Goal: Transaction & Acquisition: Book appointment/travel/reservation

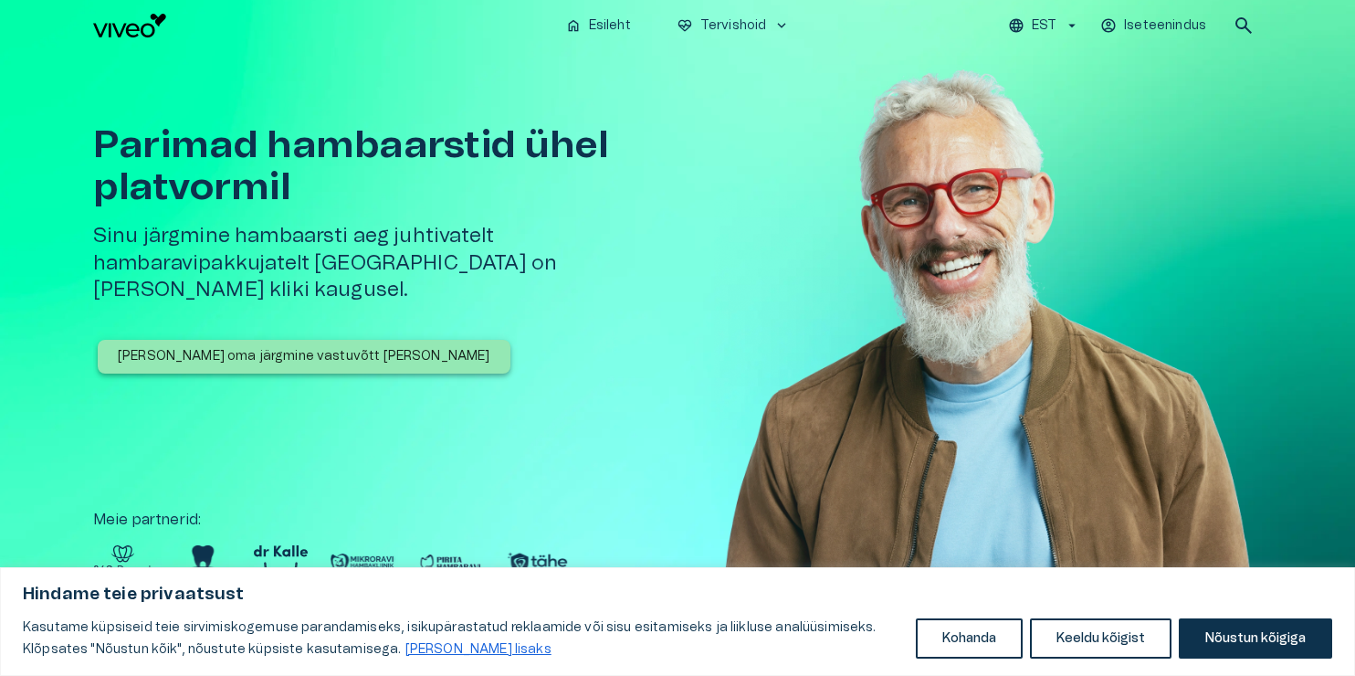
click at [1253, 645] on button "Nõustun kõigiga" at bounding box center [1255, 638] width 153 height 40
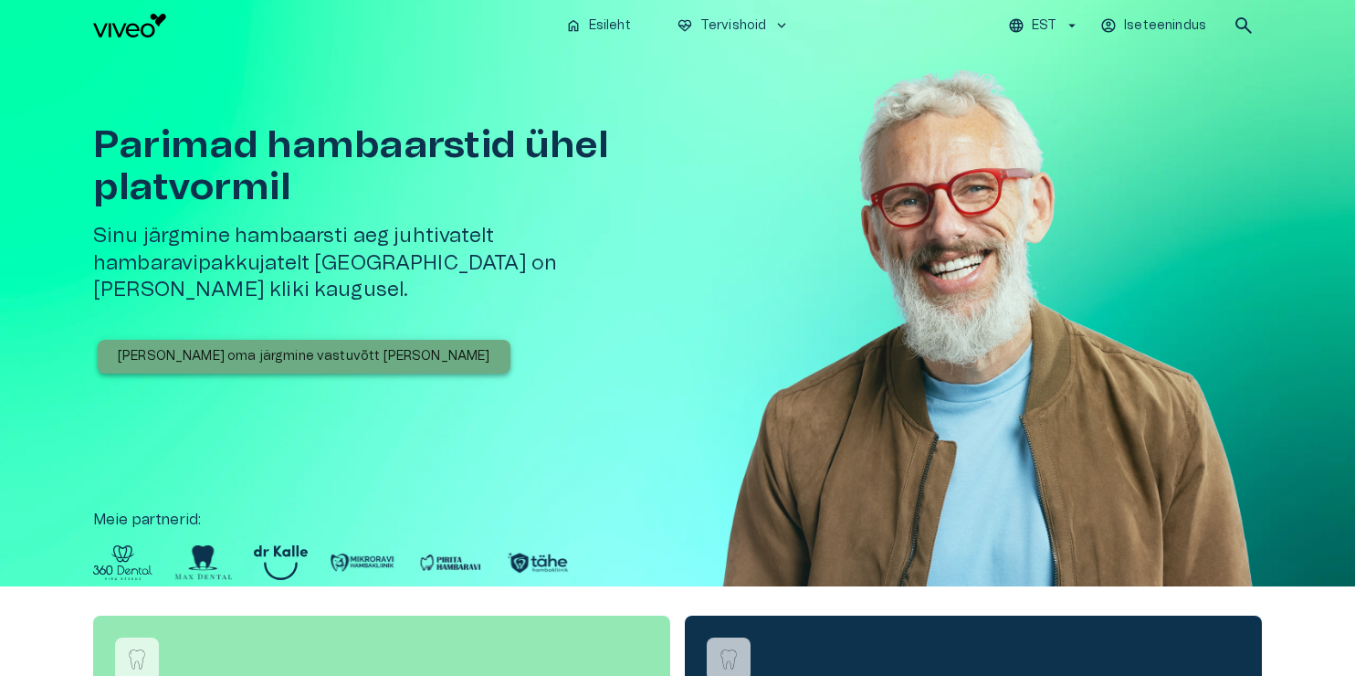
click at [312, 347] on p "[PERSON_NAME] oma järgmine vastuvõtt [PERSON_NAME]" at bounding box center [304, 356] width 373 height 19
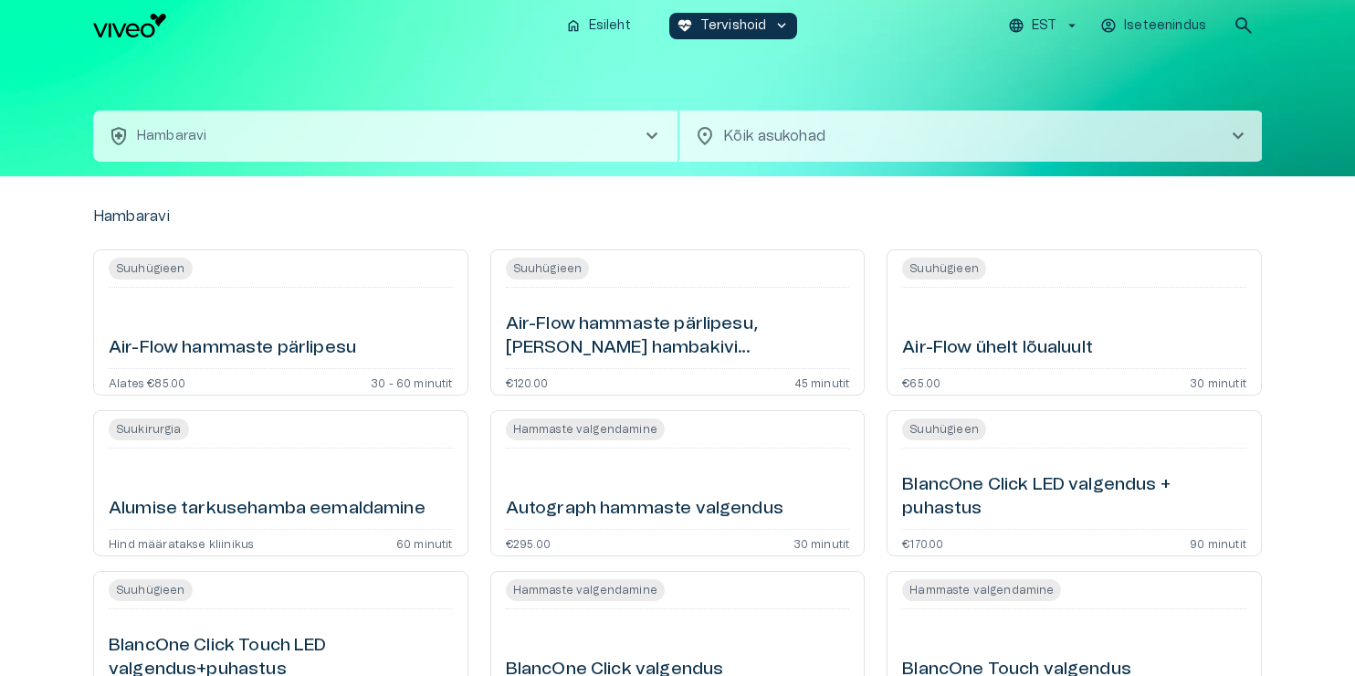
click at [1238, 131] on span "chevron_right" at bounding box center [1239, 136] width 22 height 22
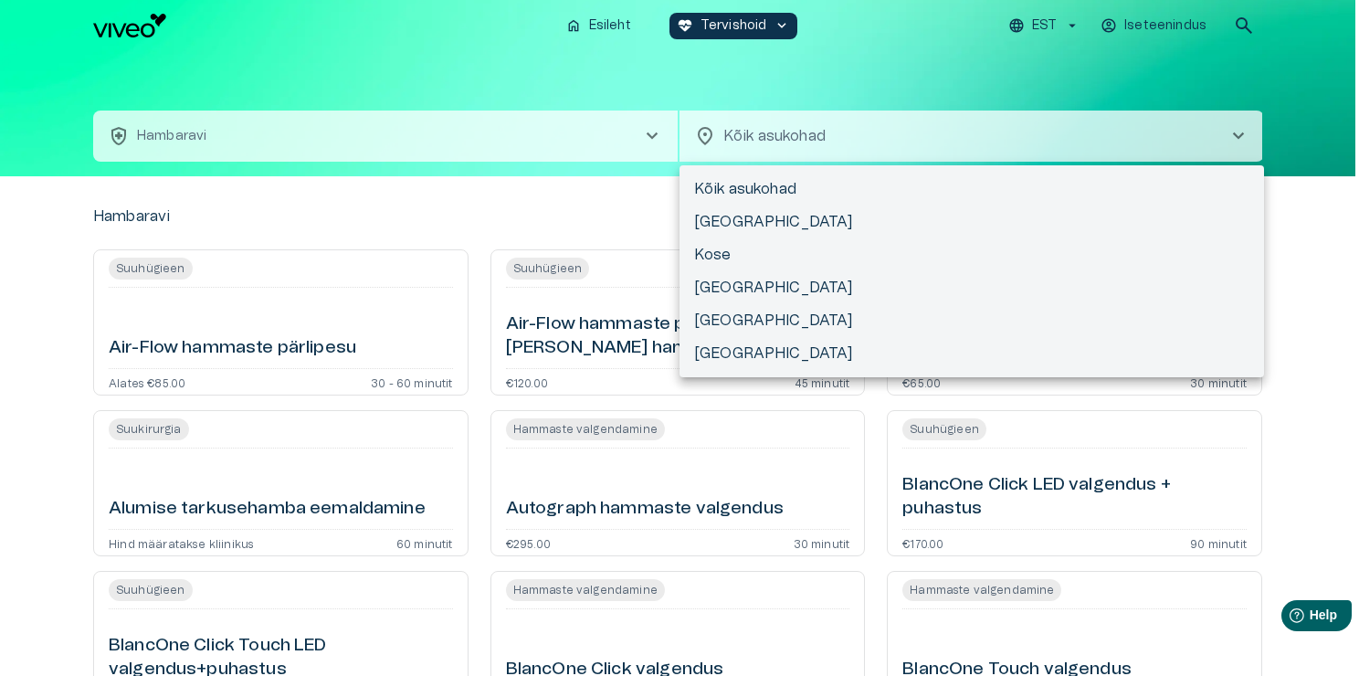
click at [785, 289] on li "[GEOGRAPHIC_DATA]" at bounding box center [972, 287] width 585 height 33
type input "**********"
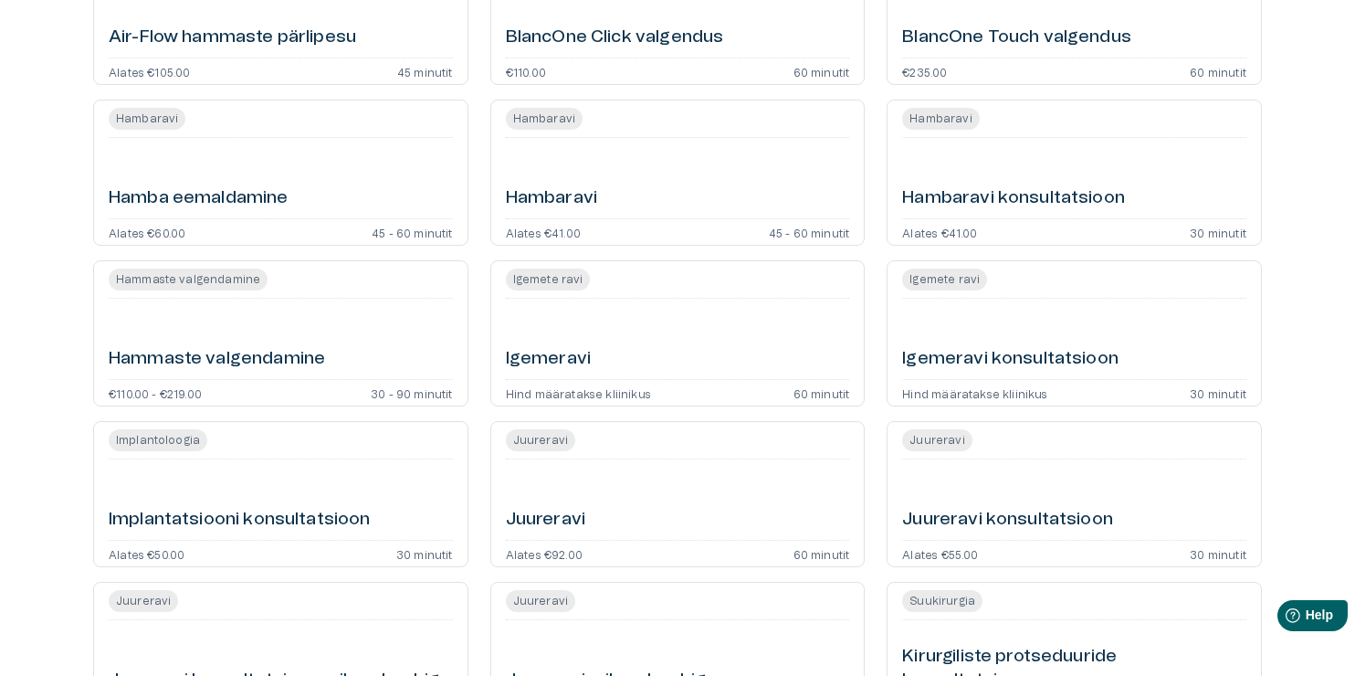
scroll to position [134, 0]
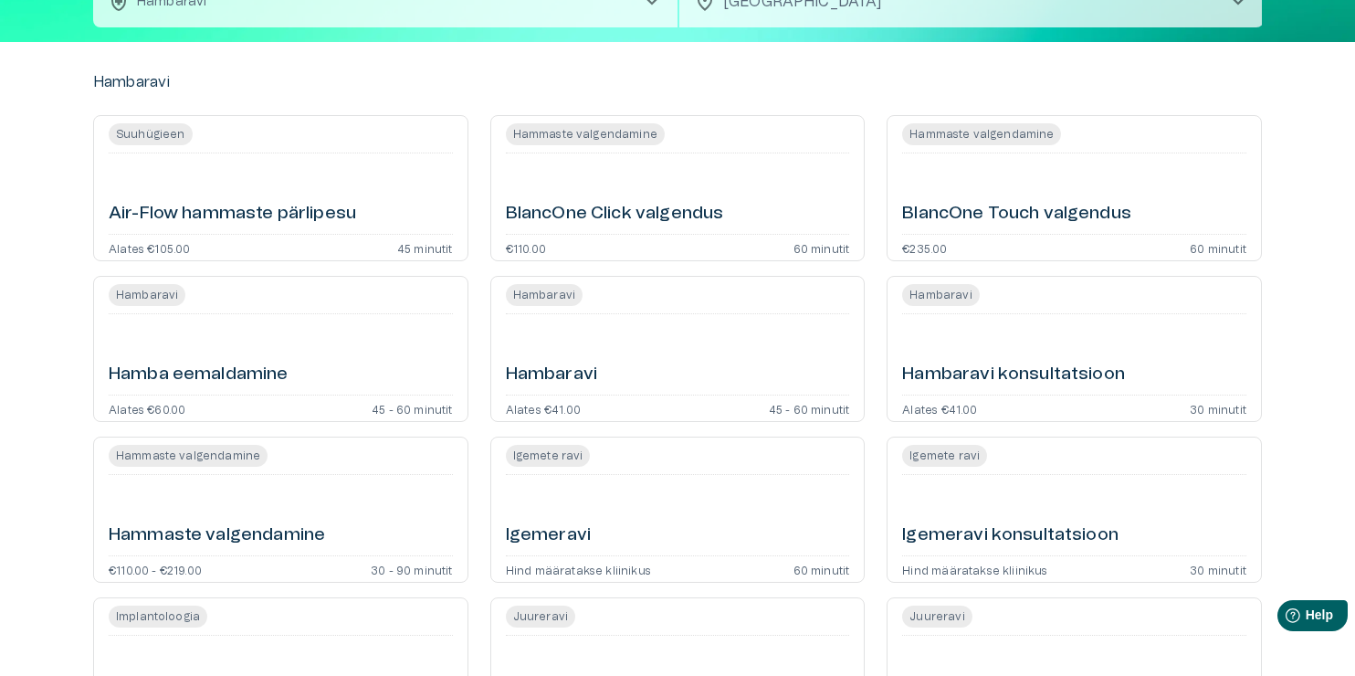
click at [553, 375] on h6 "Hambaravi" at bounding box center [551, 375] width 91 height 25
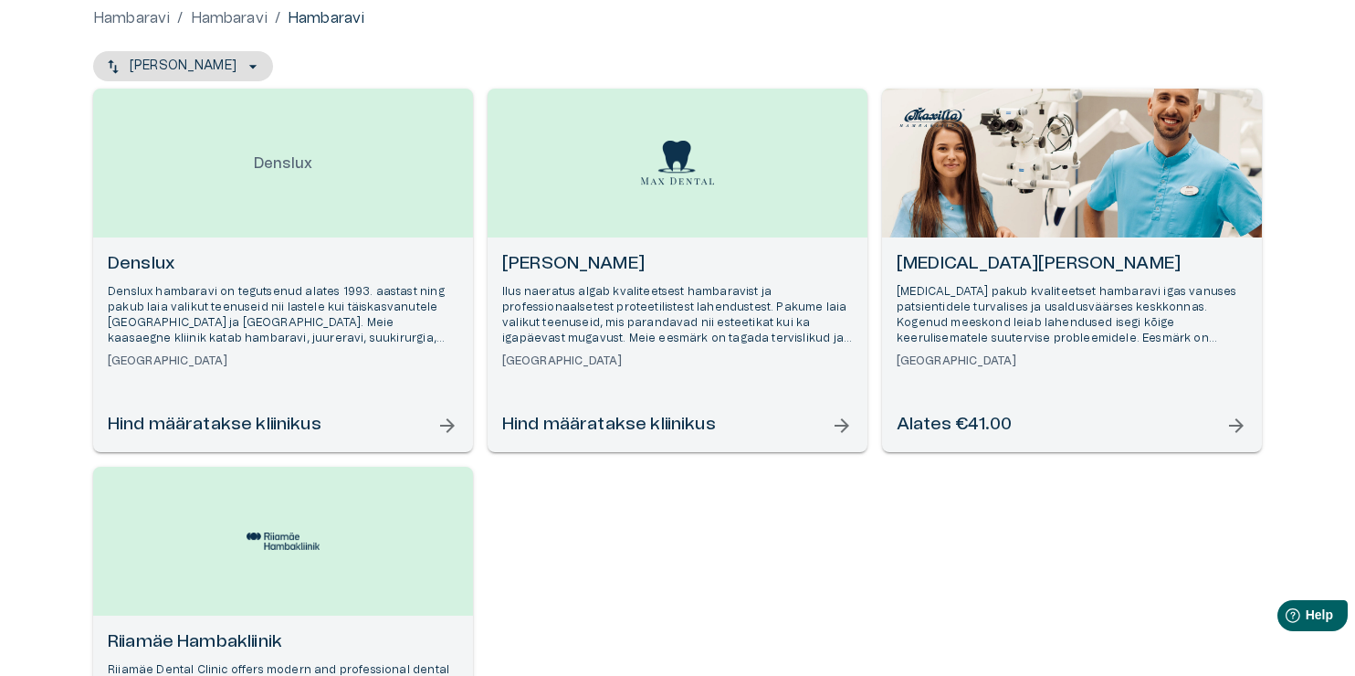
scroll to position [365, 0]
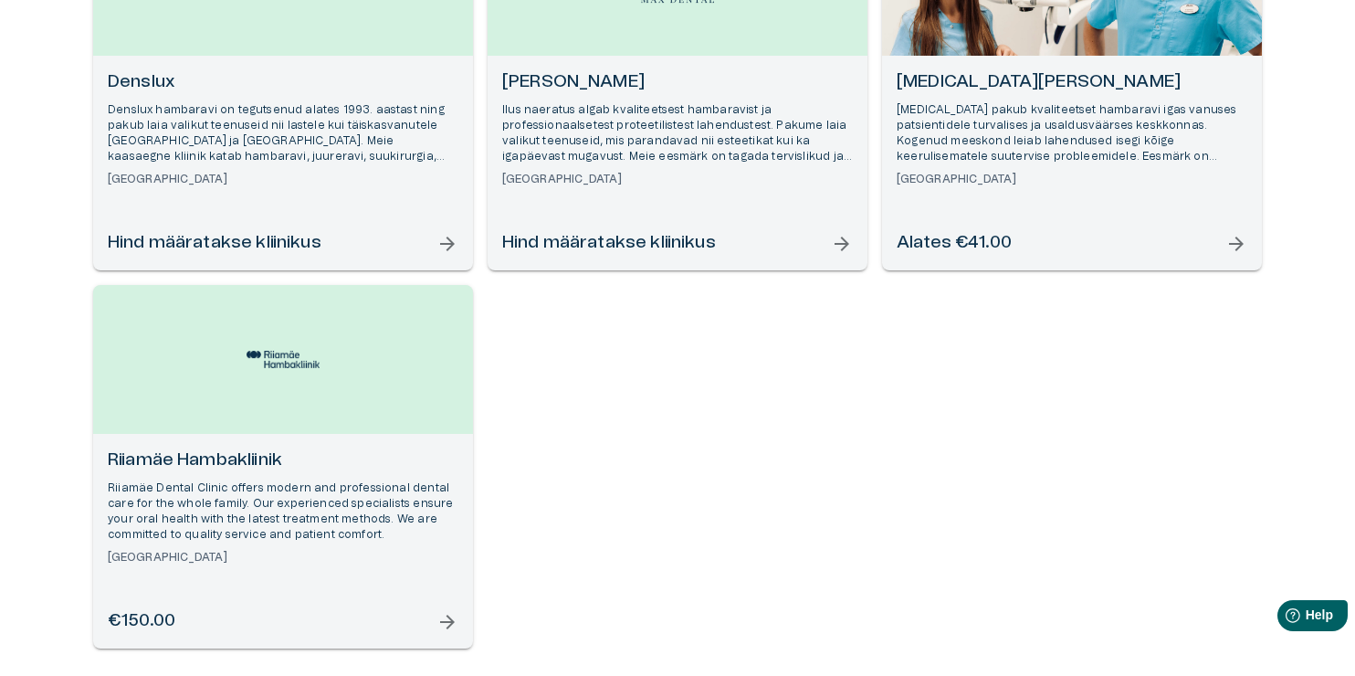
click at [951, 238] on h6 "Alates €41.00" at bounding box center [954, 243] width 115 height 25
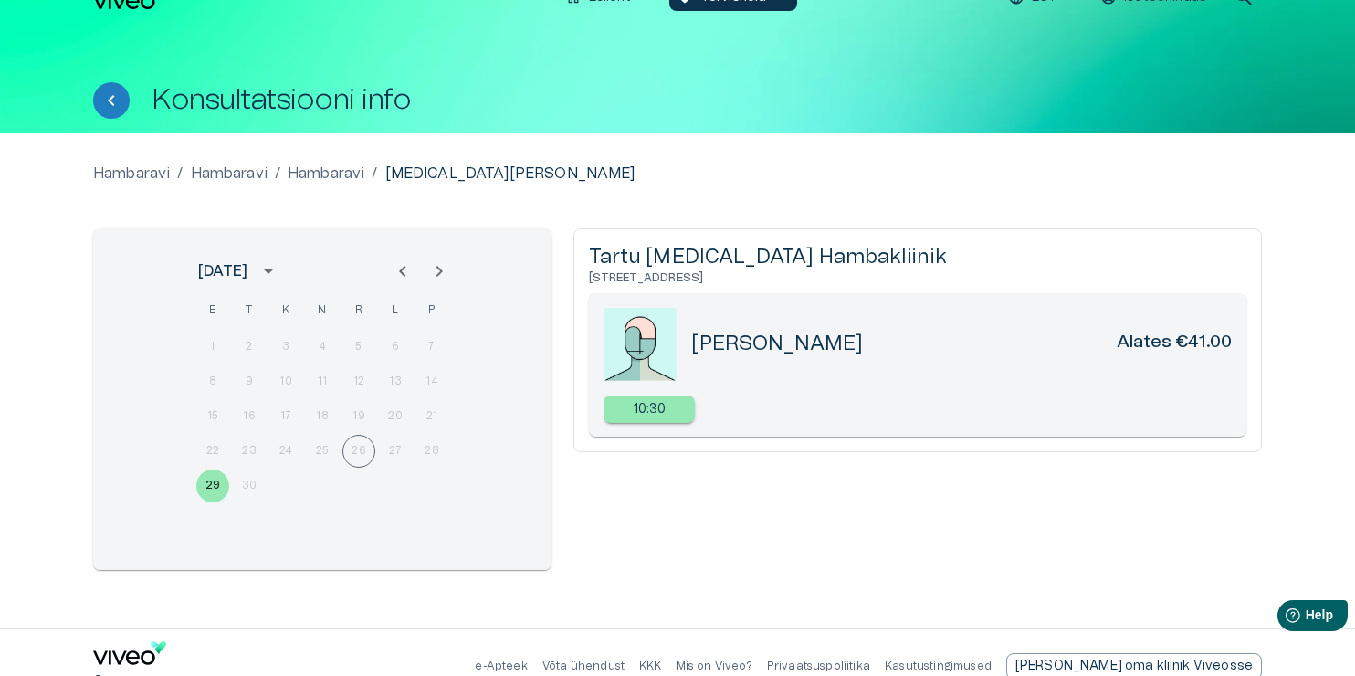
scroll to position [55, 0]
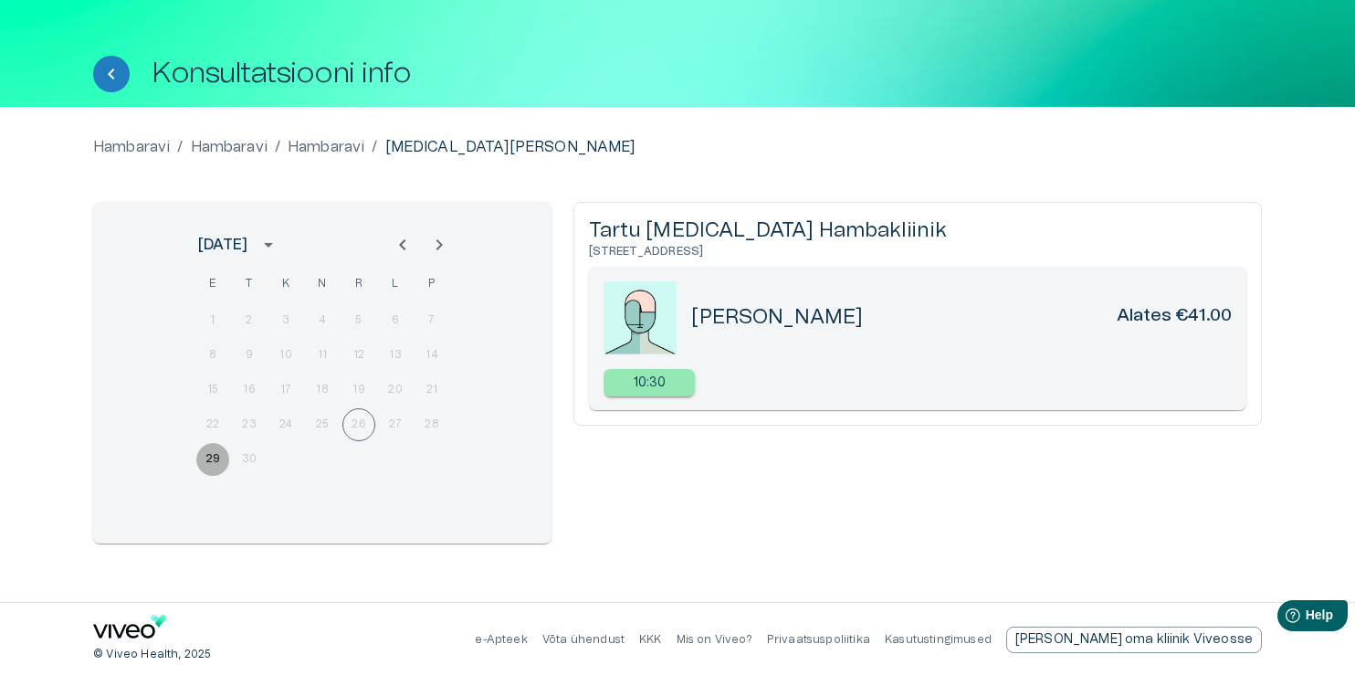
click at [207, 449] on button "29" at bounding box center [212, 459] width 33 height 33
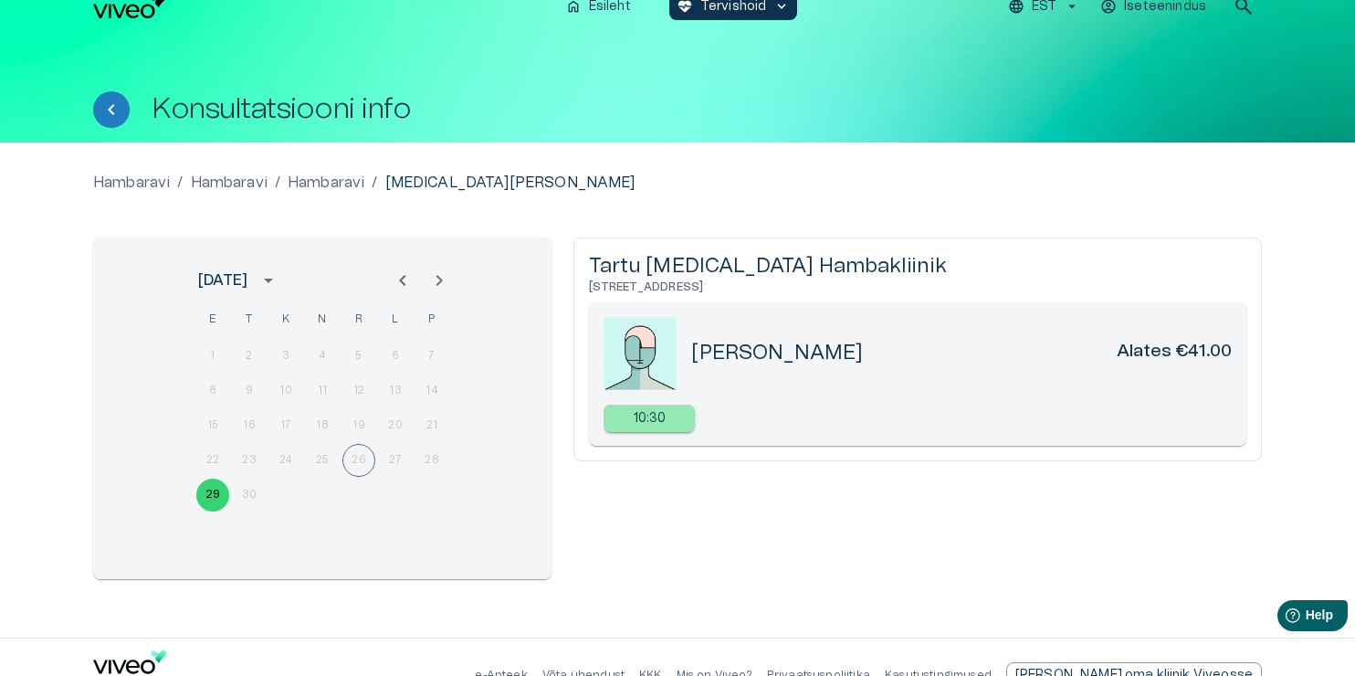
scroll to position [0, 0]
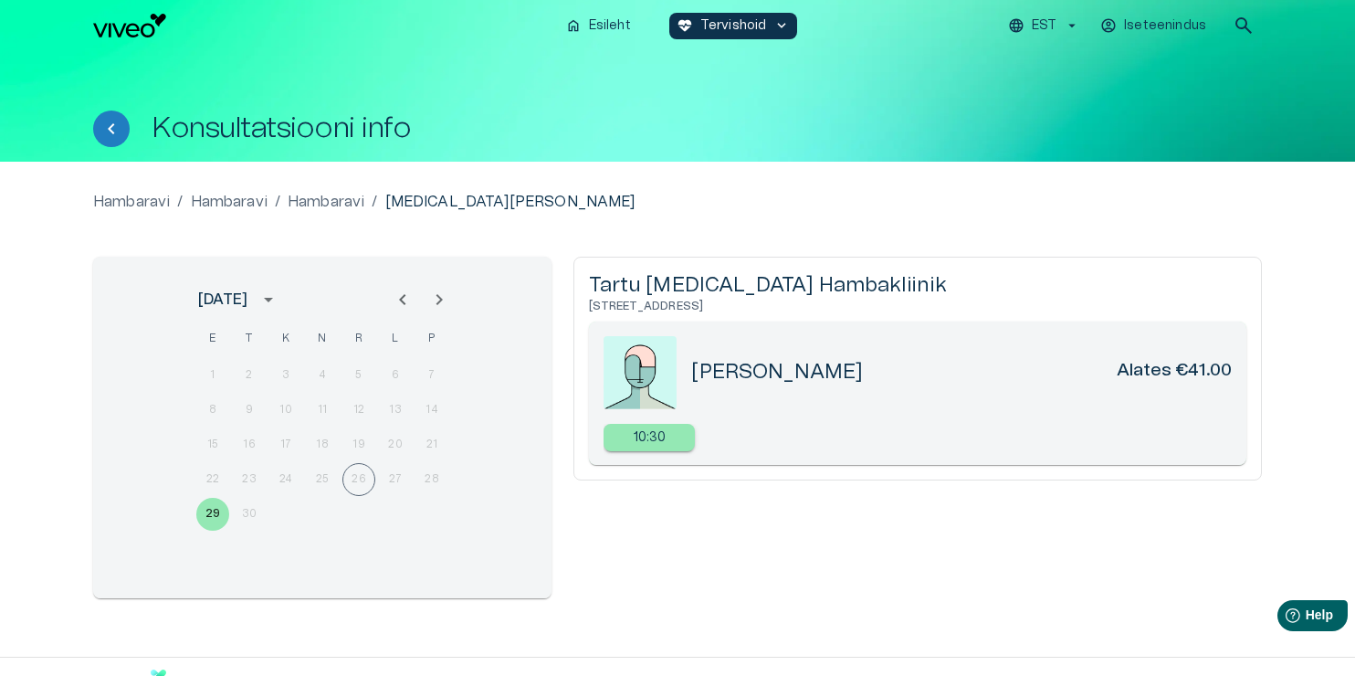
scroll to position [471, 0]
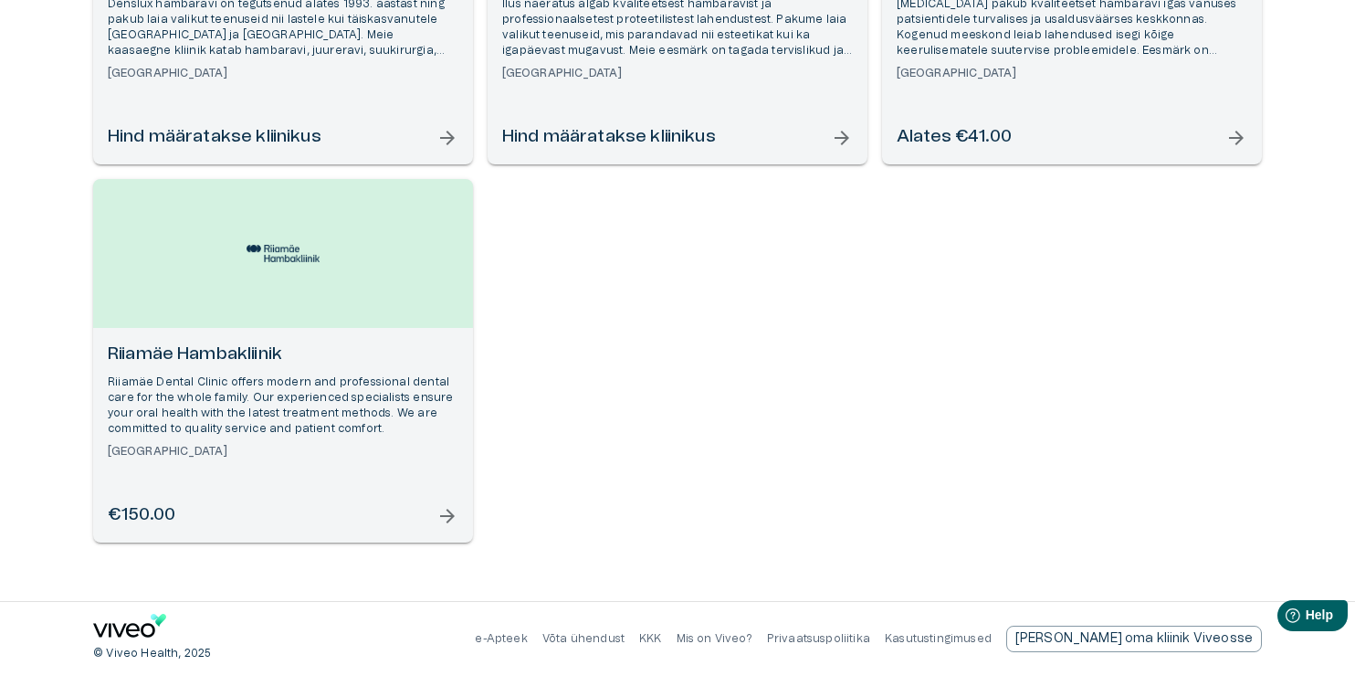
scroll to position [259, 0]
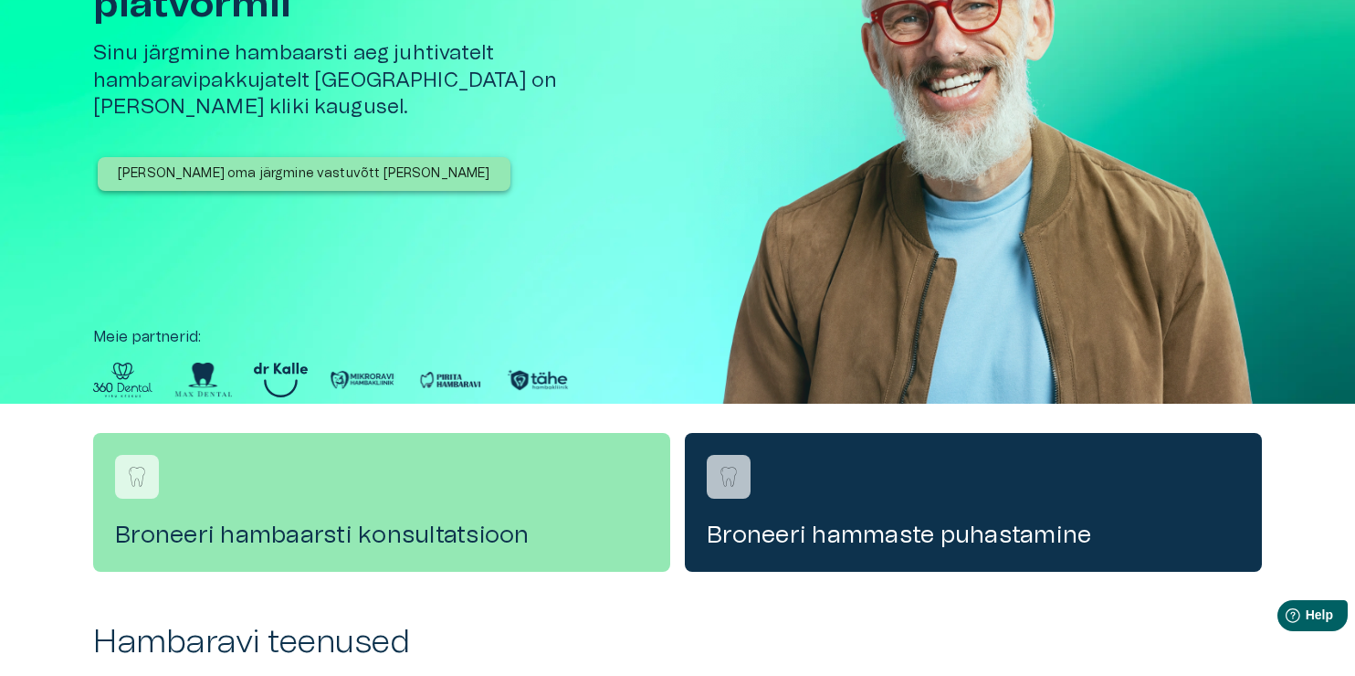
scroll to position [365, 0]
